Goal: Task Accomplishment & Management: Complete application form

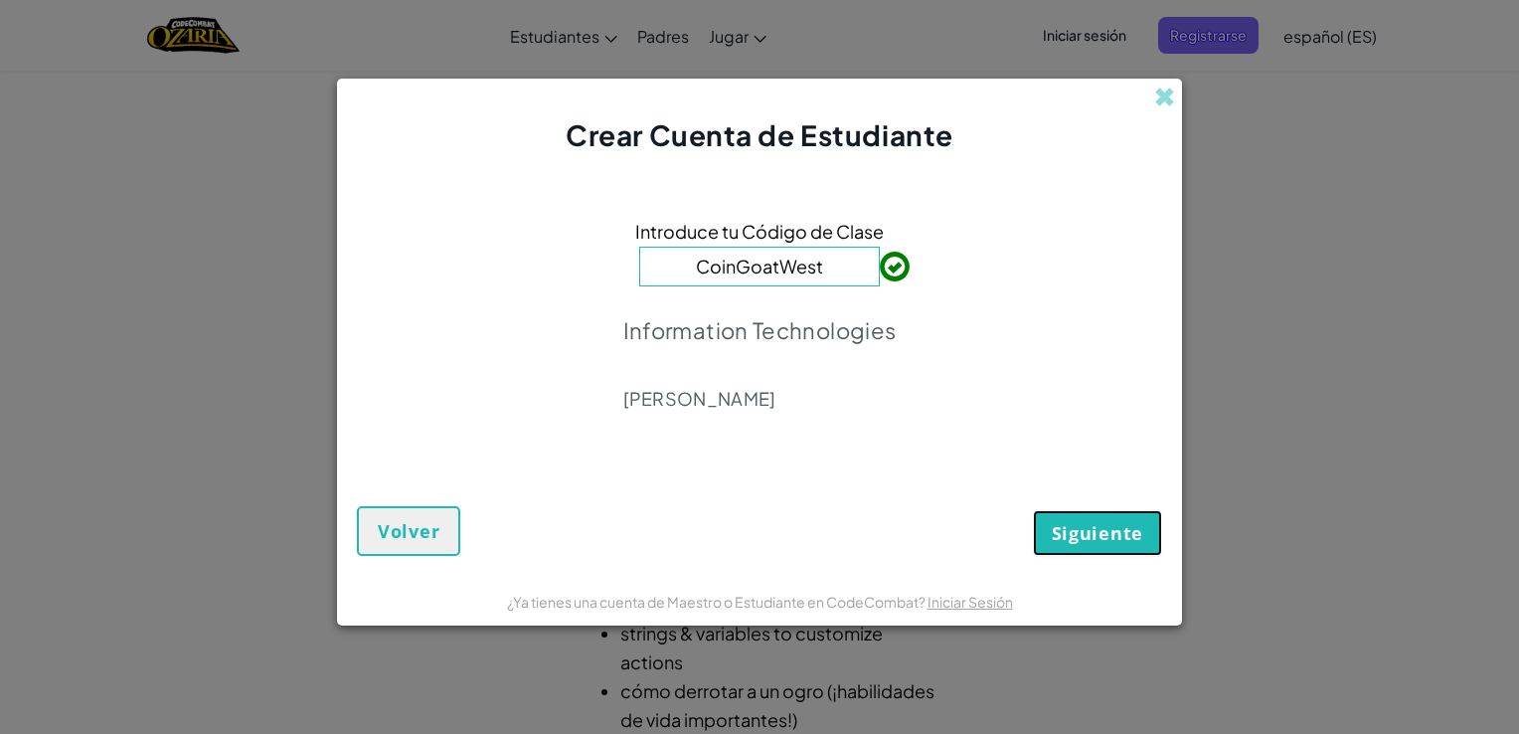
click at [1061, 526] on span "Siguiente" at bounding box center [1097, 533] width 91 height 24
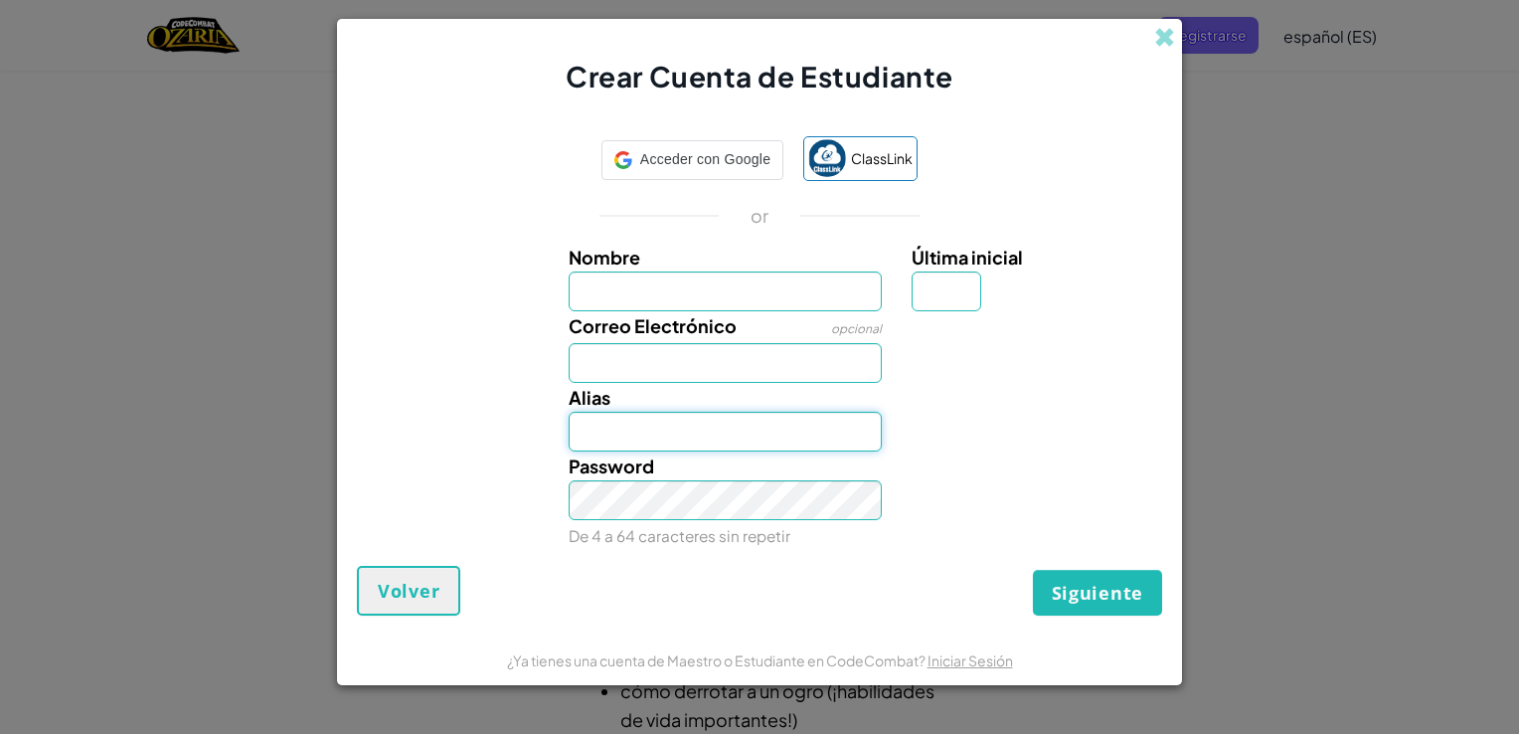
type input "AXEL RH"
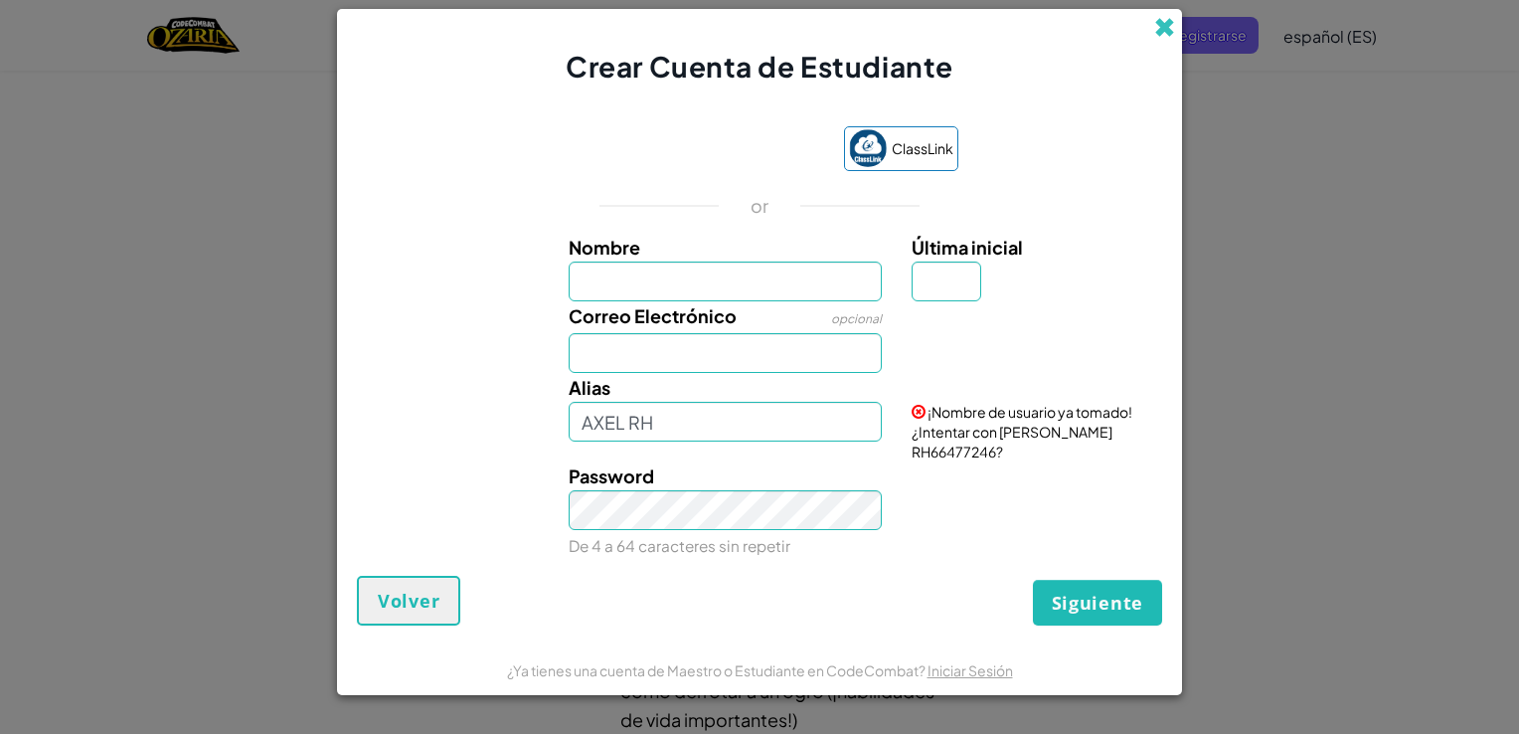
click at [1162, 35] on span at bounding box center [1164, 27] width 21 height 21
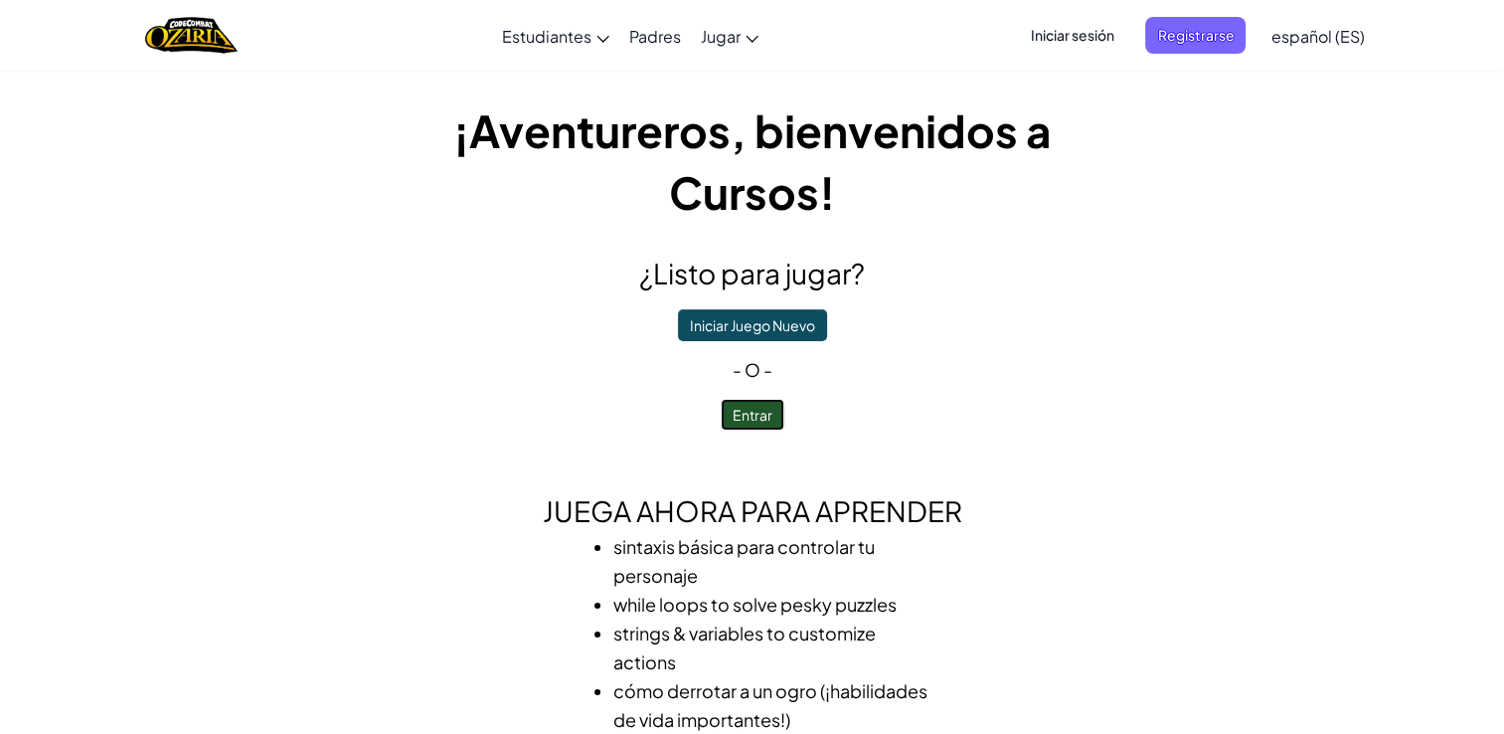
click at [742, 411] on button "Entrar" at bounding box center [753, 415] width 64 height 32
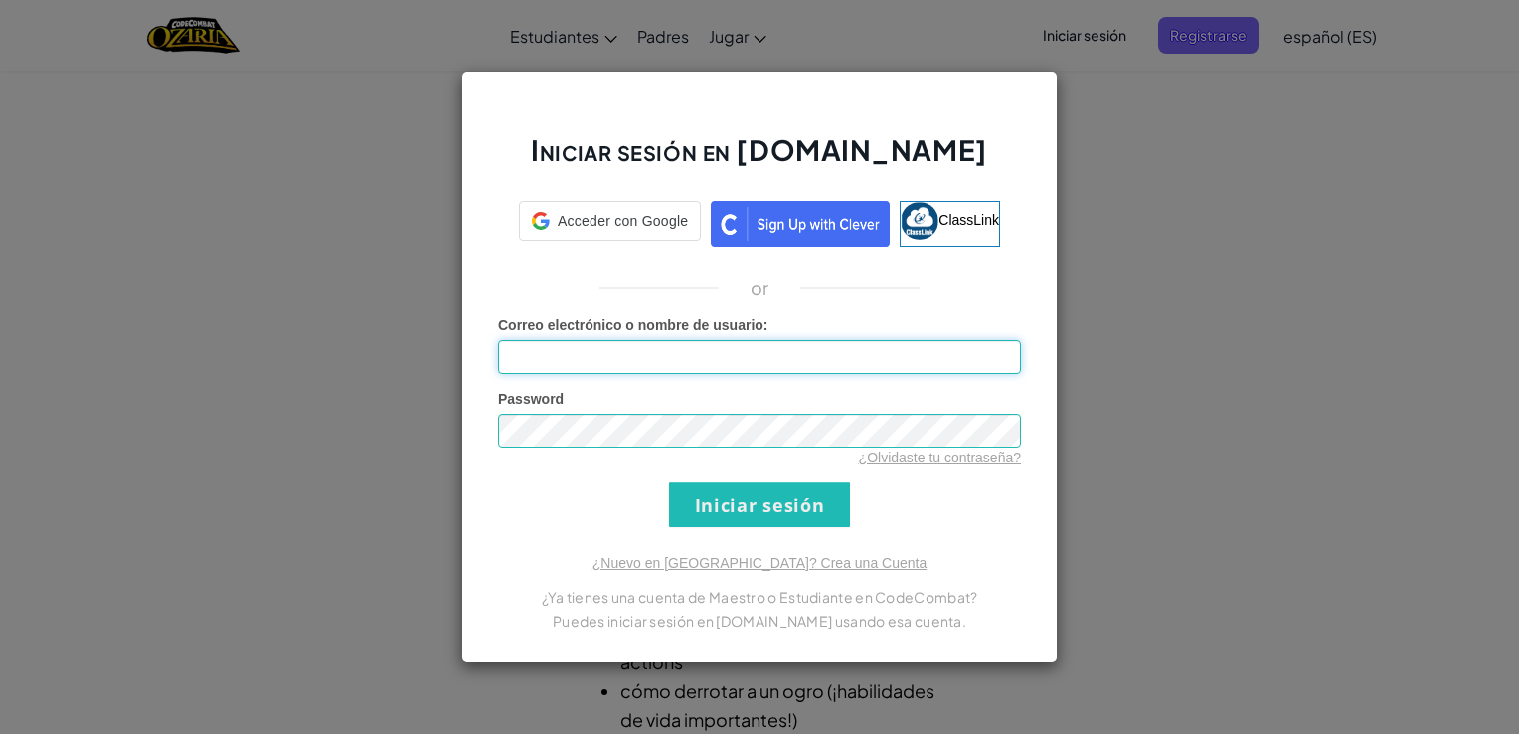
type input "AXEL RH"
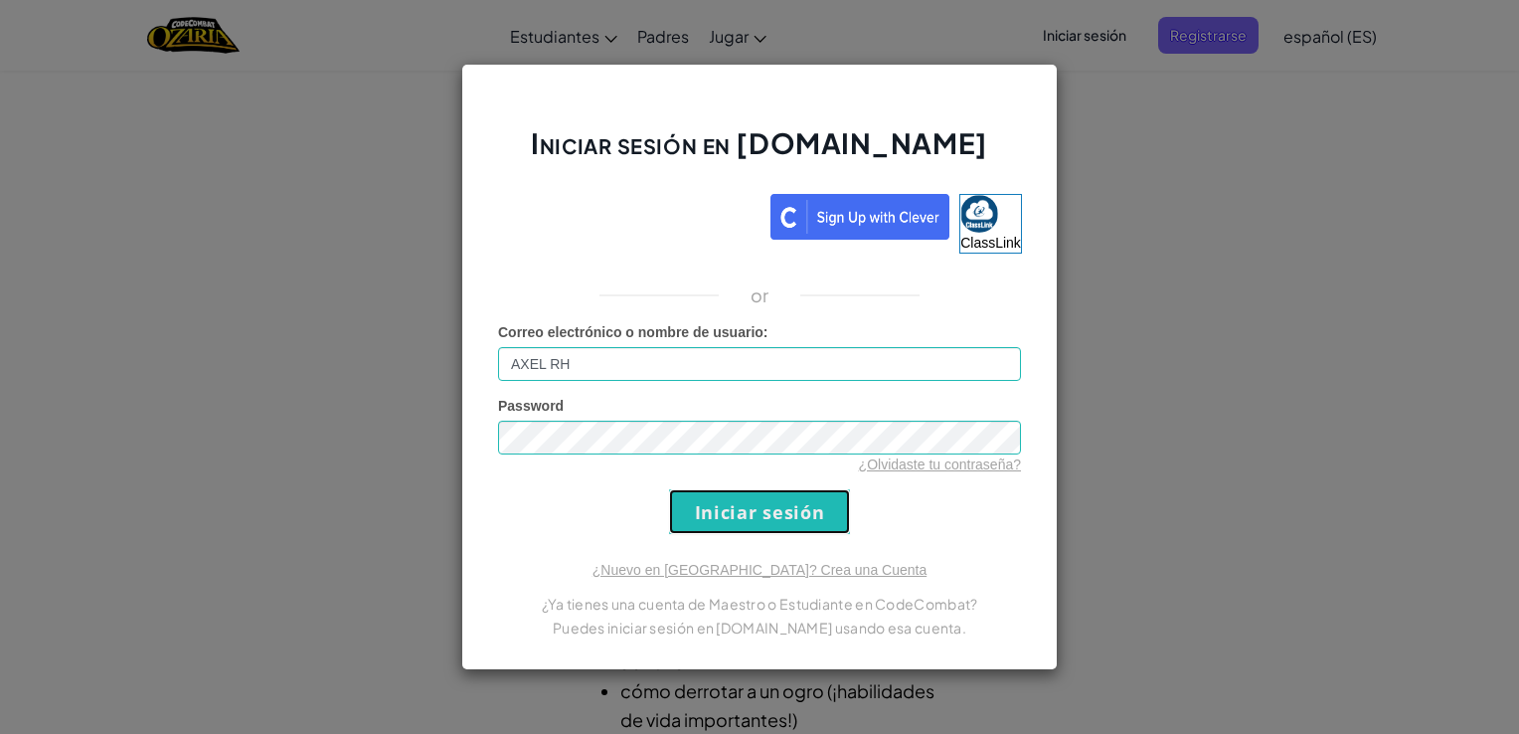
click at [743, 512] on input "Iniciar sesión" at bounding box center [759, 511] width 181 height 45
